Goal: Register for event/course

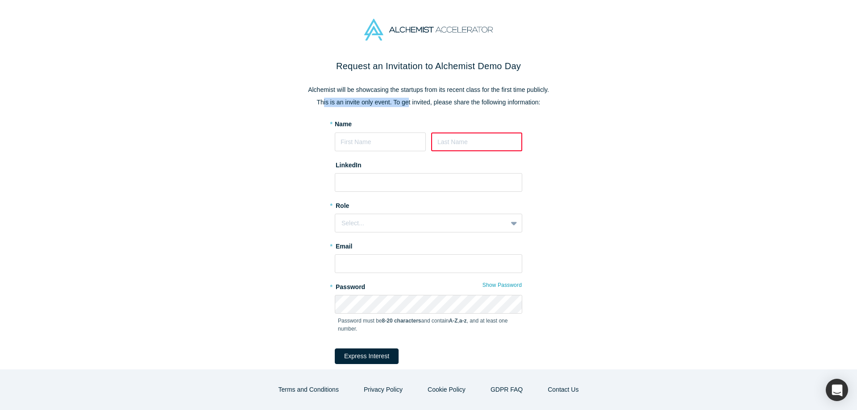
click at [406, 108] on div "Request an Invitation to Alchemist Demo Day Alchemist will be showcasing the st…" at bounding box center [428, 227] width 375 height 336
drag, startPoint x: 372, startPoint y: 107, endPoint x: 545, endPoint y: 109, distance: 172.7
click at [545, 109] on div "Request an Invitation to Alchemist Demo Day Alchemist will be showcasing the st…" at bounding box center [428, 227] width 375 height 336
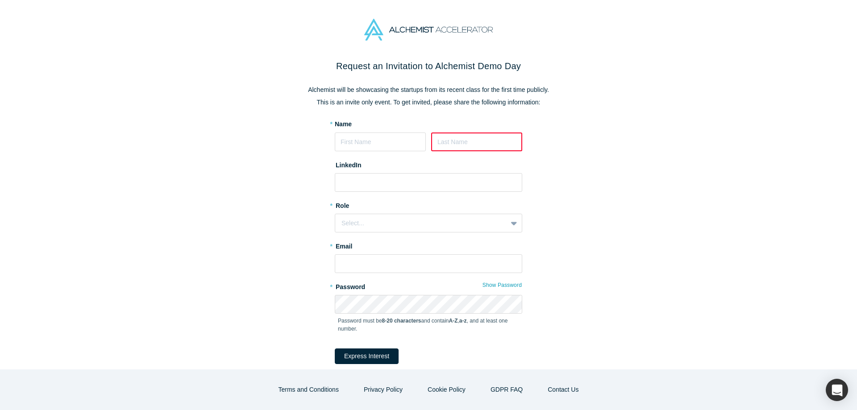
click at [468, 101] on p "This is an invite only event. To get invited, please share the following inform…" at bounding box center [428, 102] width 375 height 9
click at [498, 107] on div "Request an Invitation to Alchemist Demo Day Alchemist will be showcasing the st…" at bounding box center [428, 227] width 375 height 336
click at [464, 91] on p "Alchemist will be showcasing the startups from its recent class for the first t…" at bounding box center [428, 89] width 375 height 9
click at [464, 99] on p "This is an invite only event. To get invited, please share the following inform…" at bounding box center [428, 102] width 375 height 9
drag, startPoint x: 518, startPoint y: 92, endPoint x: 526, endPoint y: 92, distance: 7.6
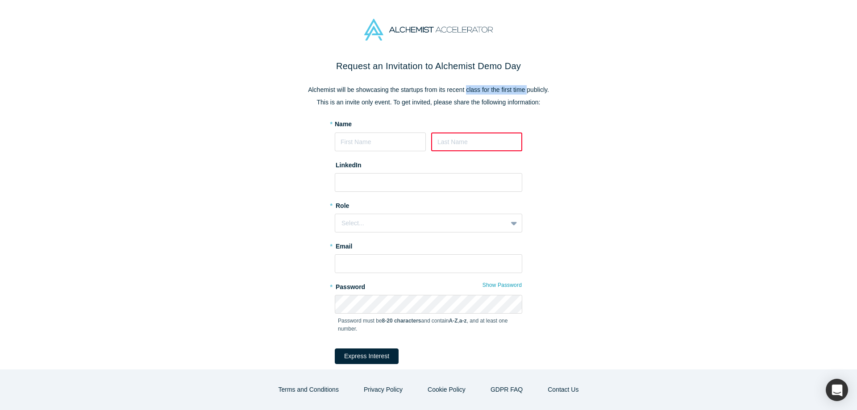
click at [526, 92] on p "Alchemist will be showcasing the startups from its recent class for the first t…" at bounding box center [428, 89] width 375 height 9
click at [507, 100] on p "This is an invite only event. To get invited, please share the following inform…" at bounding box center [428, 102] width 375 height 9
